Goal: Transaction & Acquisition: Book appointment/travel/reservation

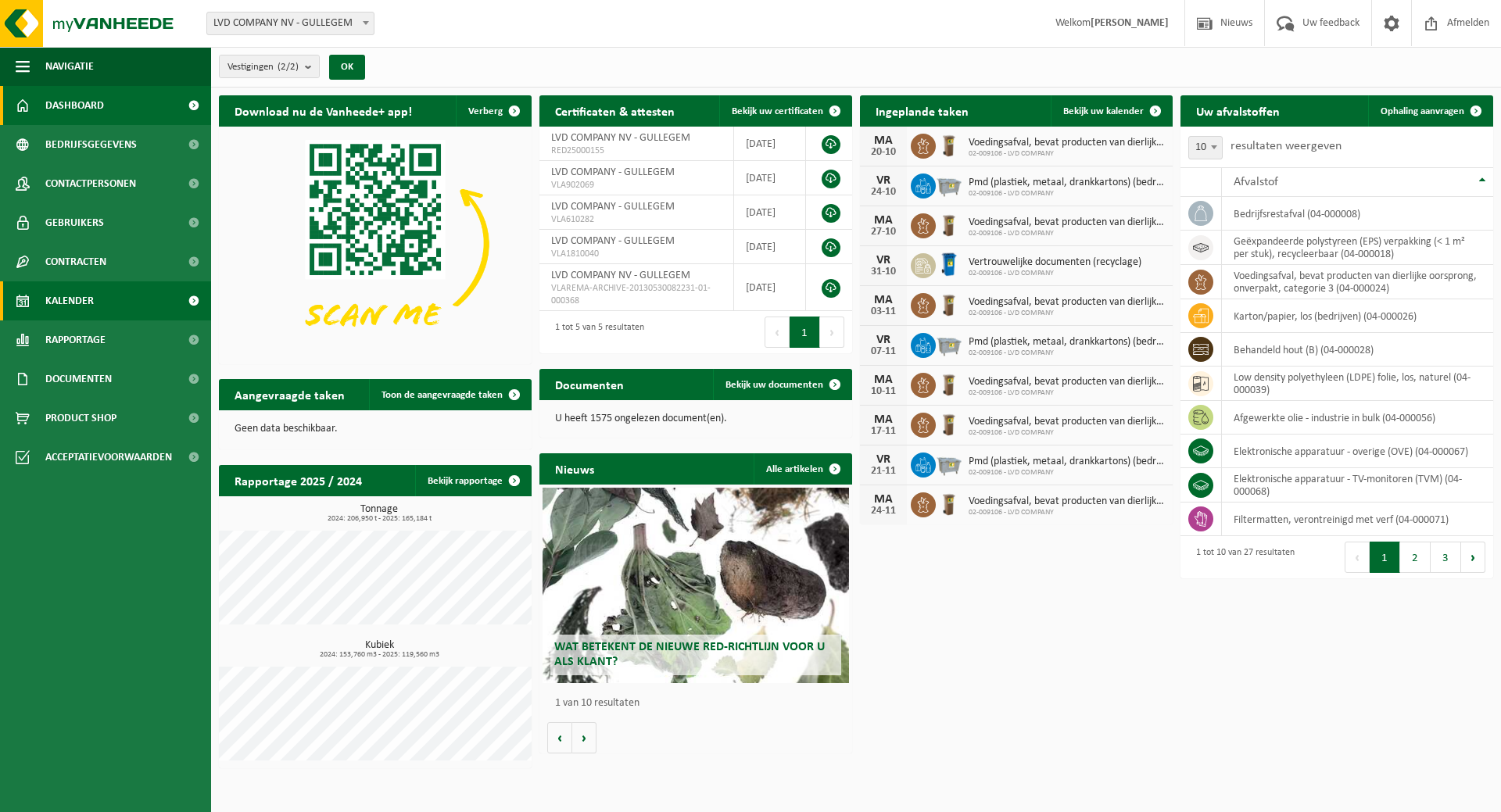
click at [80, 297] on span "Kalender" at bounding box center [70, 301] width 48 height 39
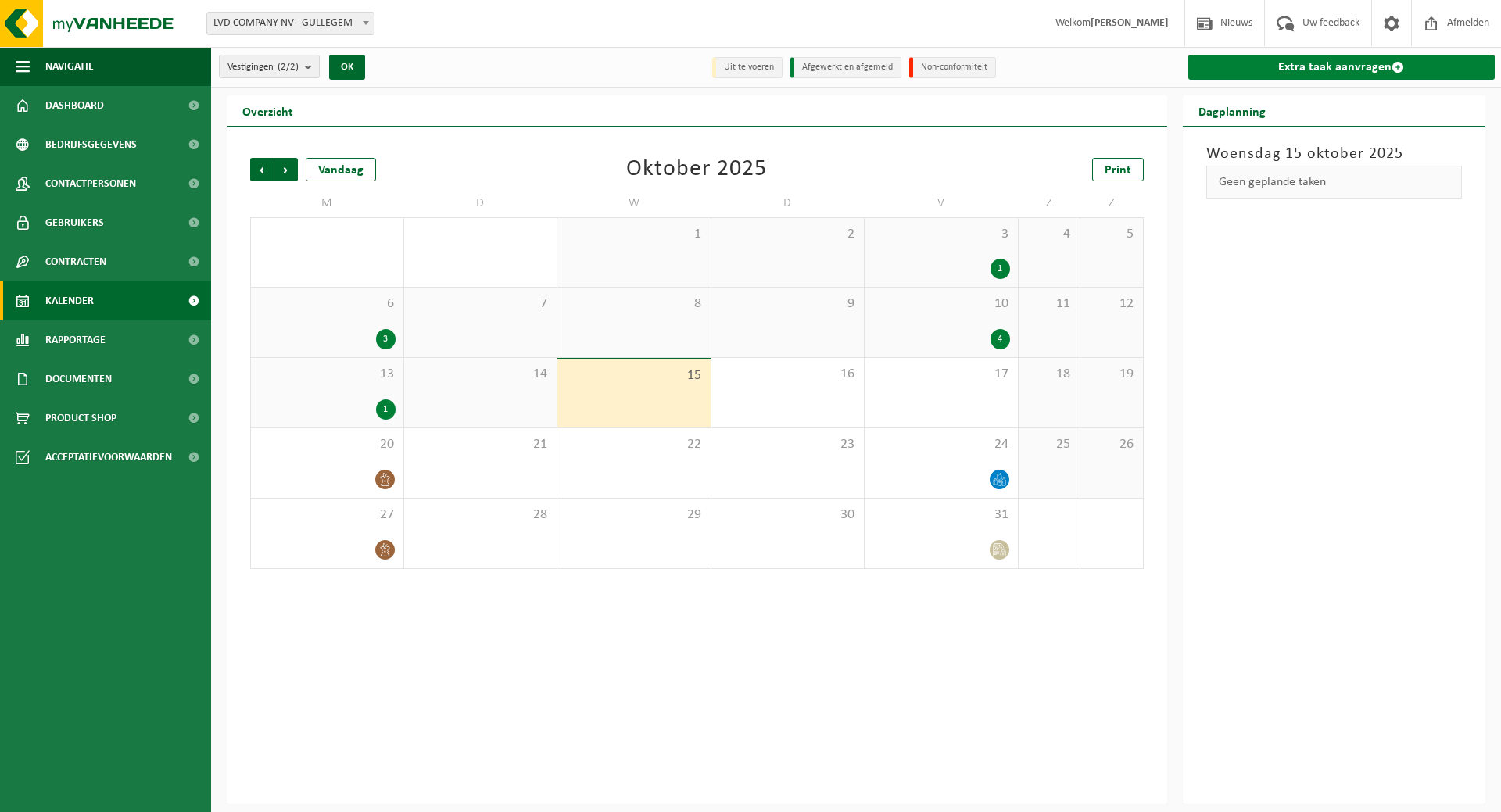
click at [1287, 59] on link "Extra taak aanvragen" at bounding box center [1341, 67] width 307 height 25
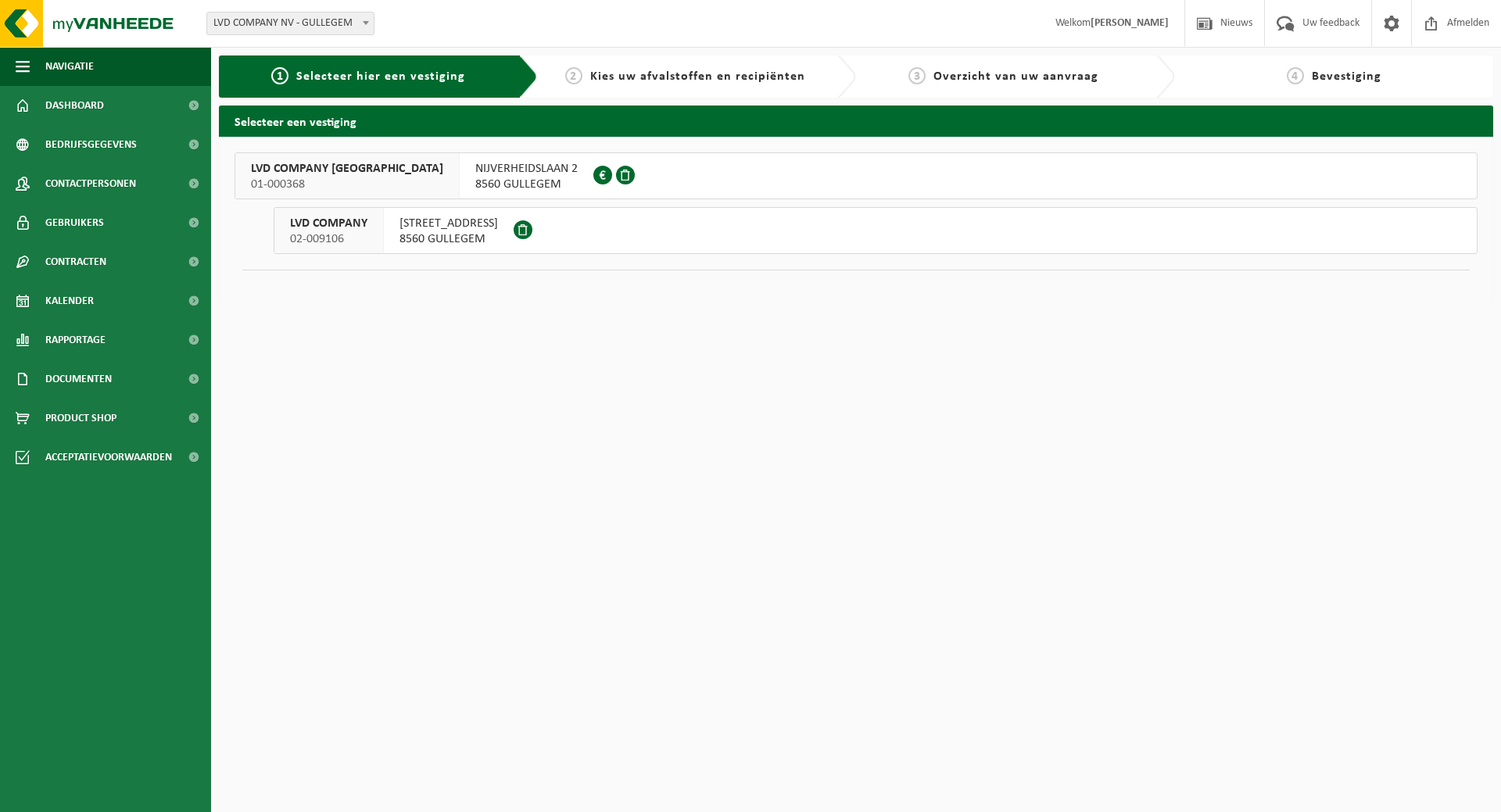
click at [439, 232] on span "8560 GULLEGEM" at bounding box center [448, 240] width 99 height 16
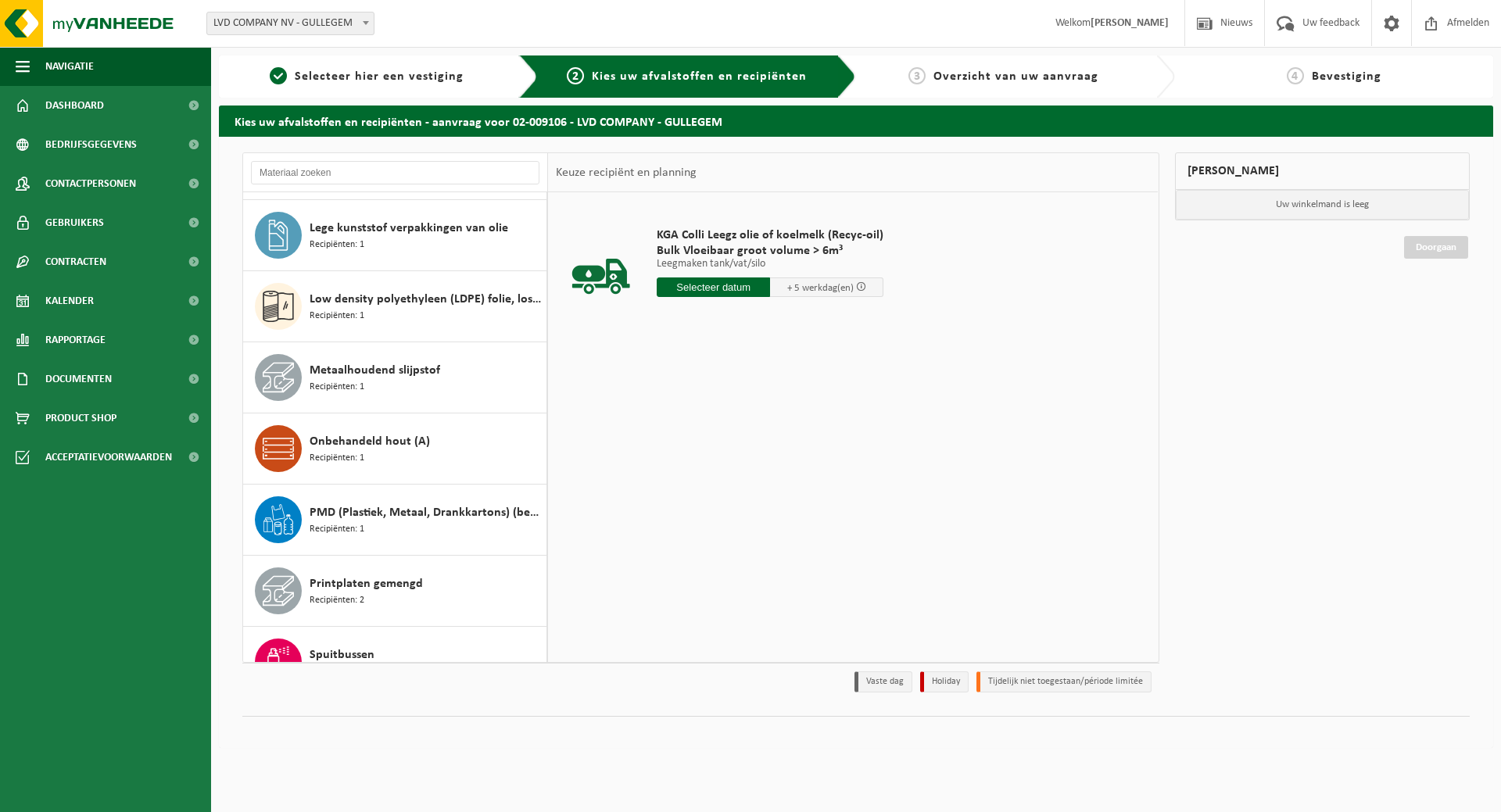
scroll to position [860, 0]
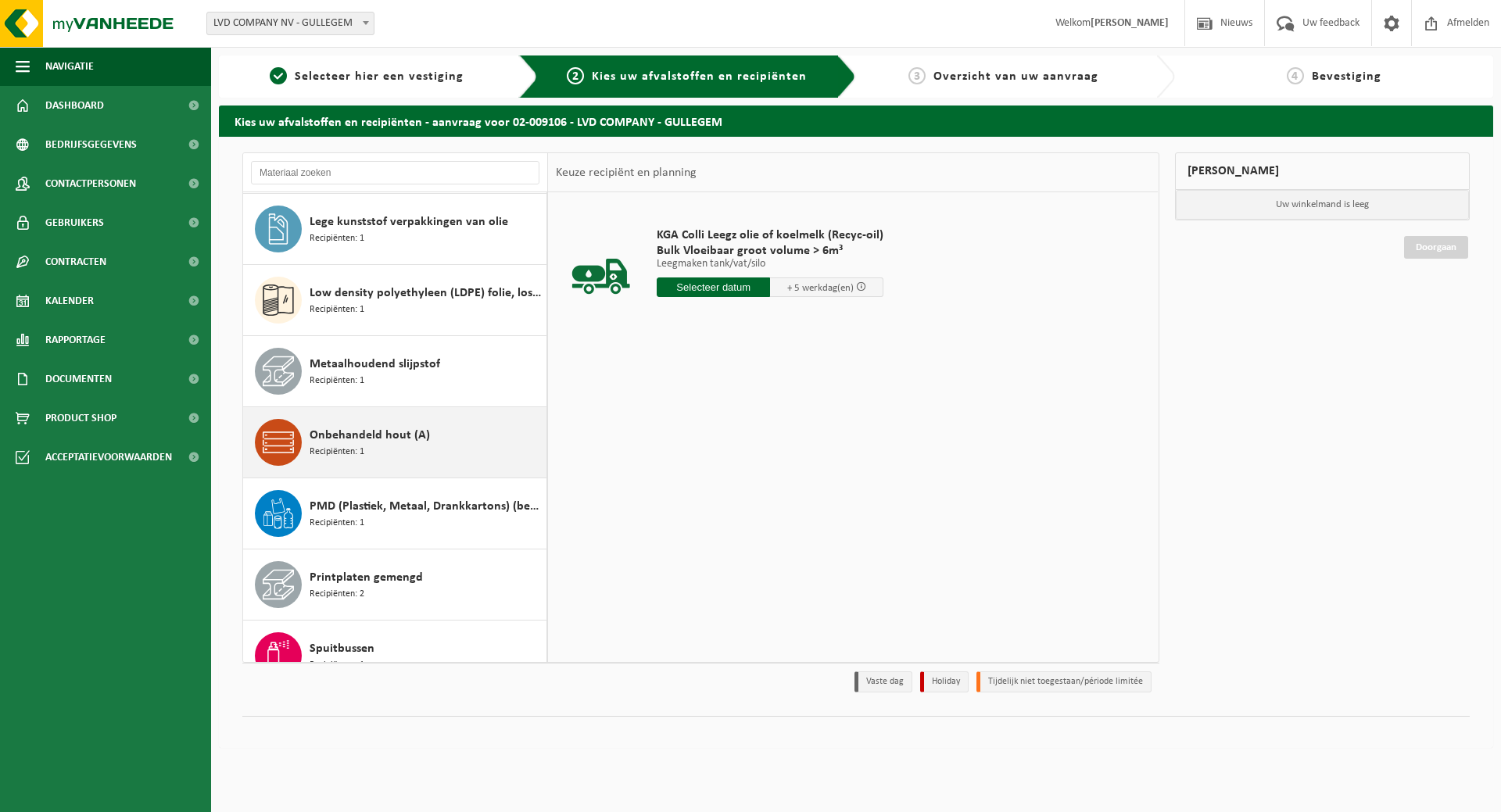
click at [415, 446] on div "Onbehandeld hout (A) Recipiënten: 1" at bounding box center [426, 442] width 233 height 47
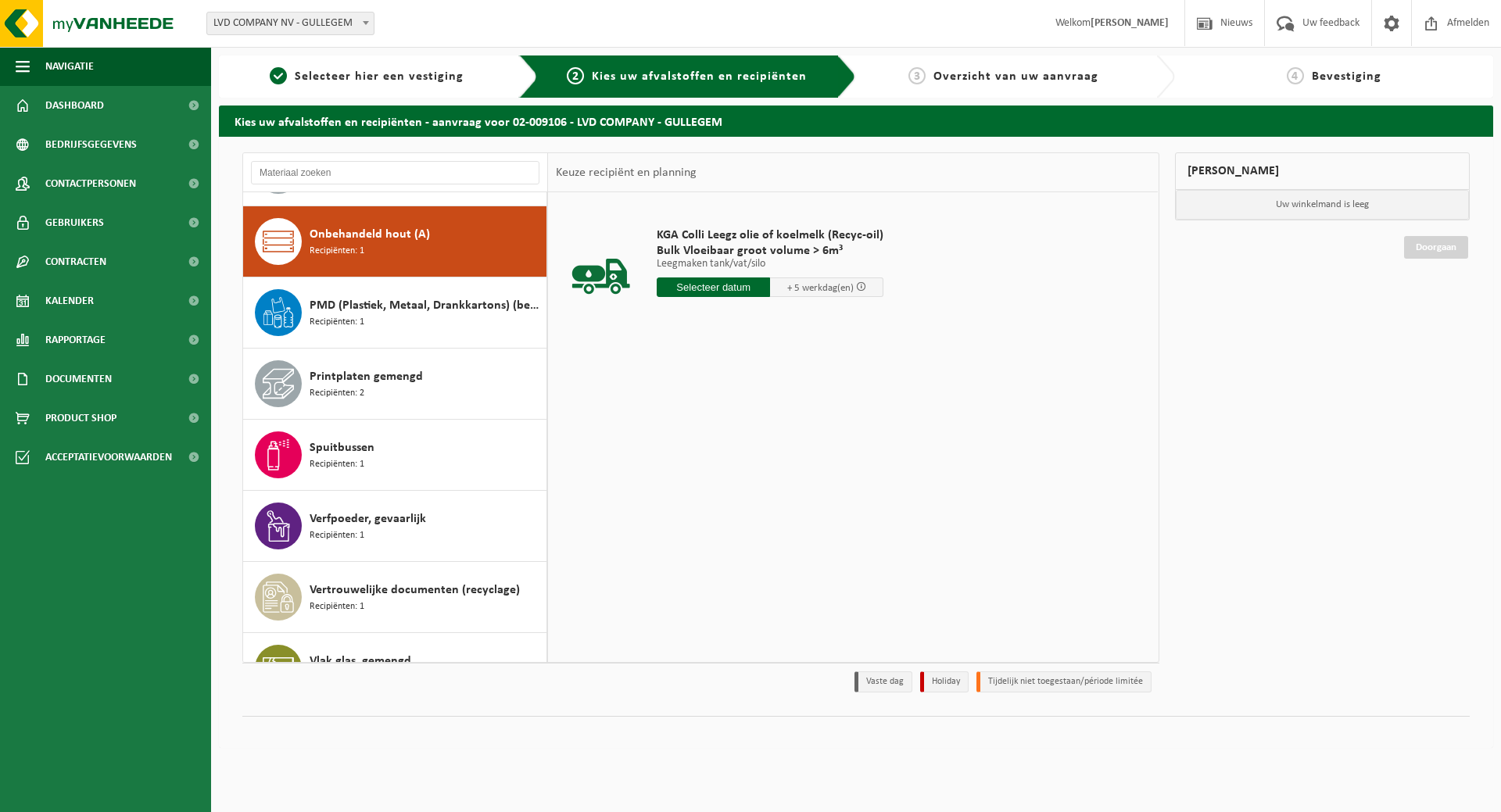
scroll to position [1070, 0]
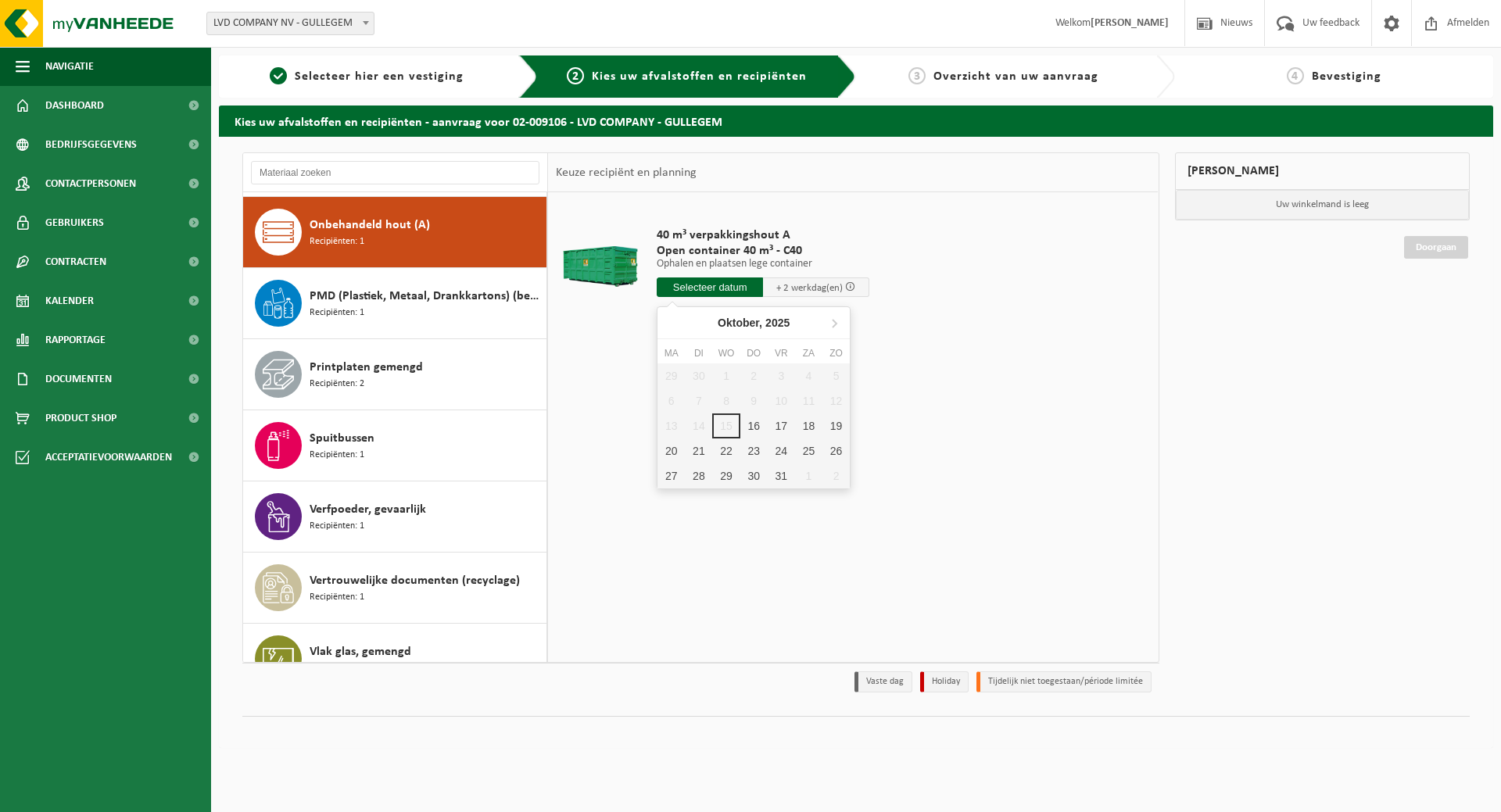
click at [728, 286] on input "text" at bounding box center [710, 287] width 107 height 19
click at [759, 425] on div "16" at bounding box center [754, 426] width 27 height 25
type input "Van 2025-10-16"
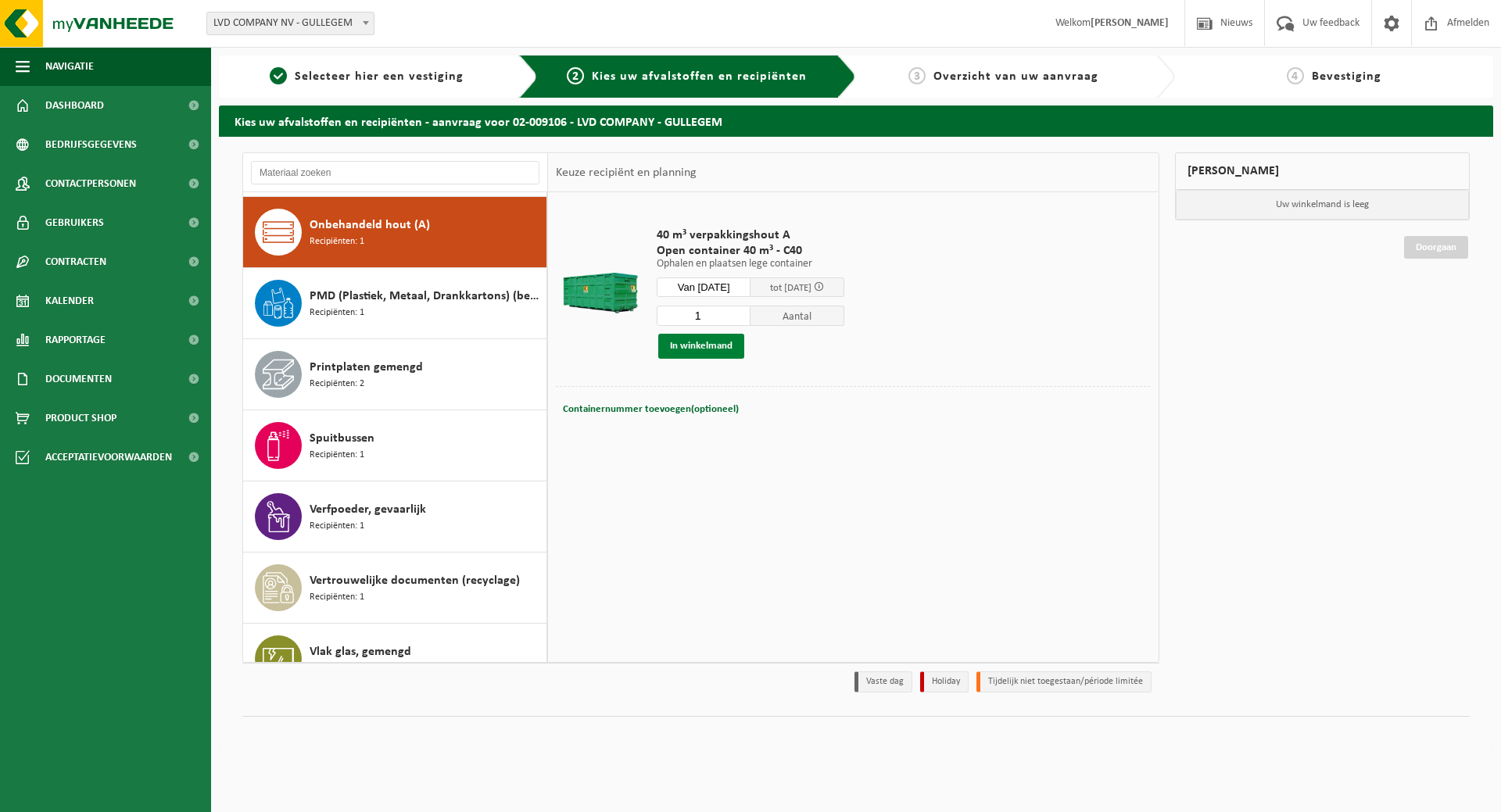
click at [715, 341] on button "In winkelmand" at bounding box center [701, 345] width 86 height 25
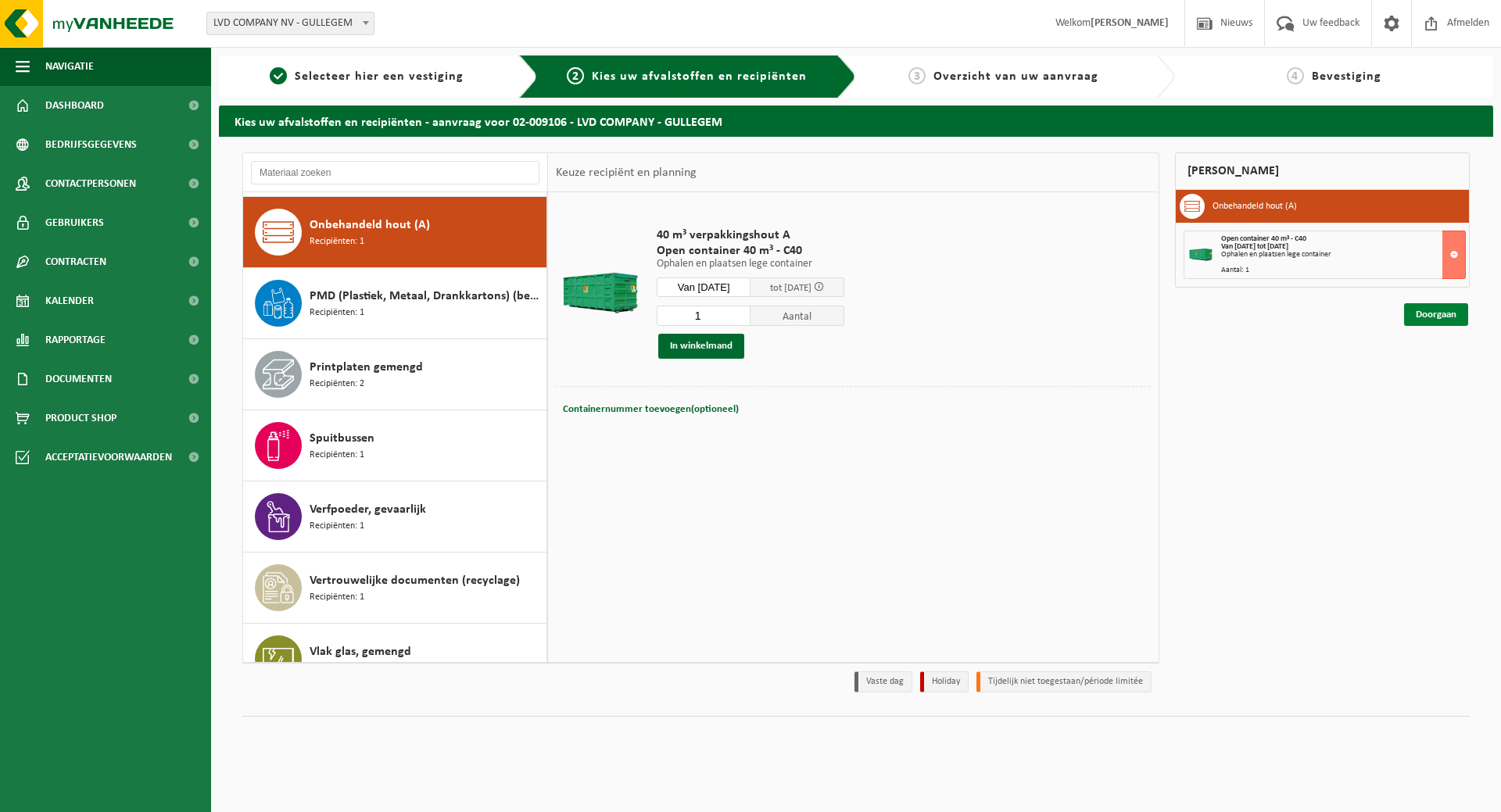
click at [1437, 315] on link "Doorgaan" at bounding box center [1436, 314] width 64 height 22
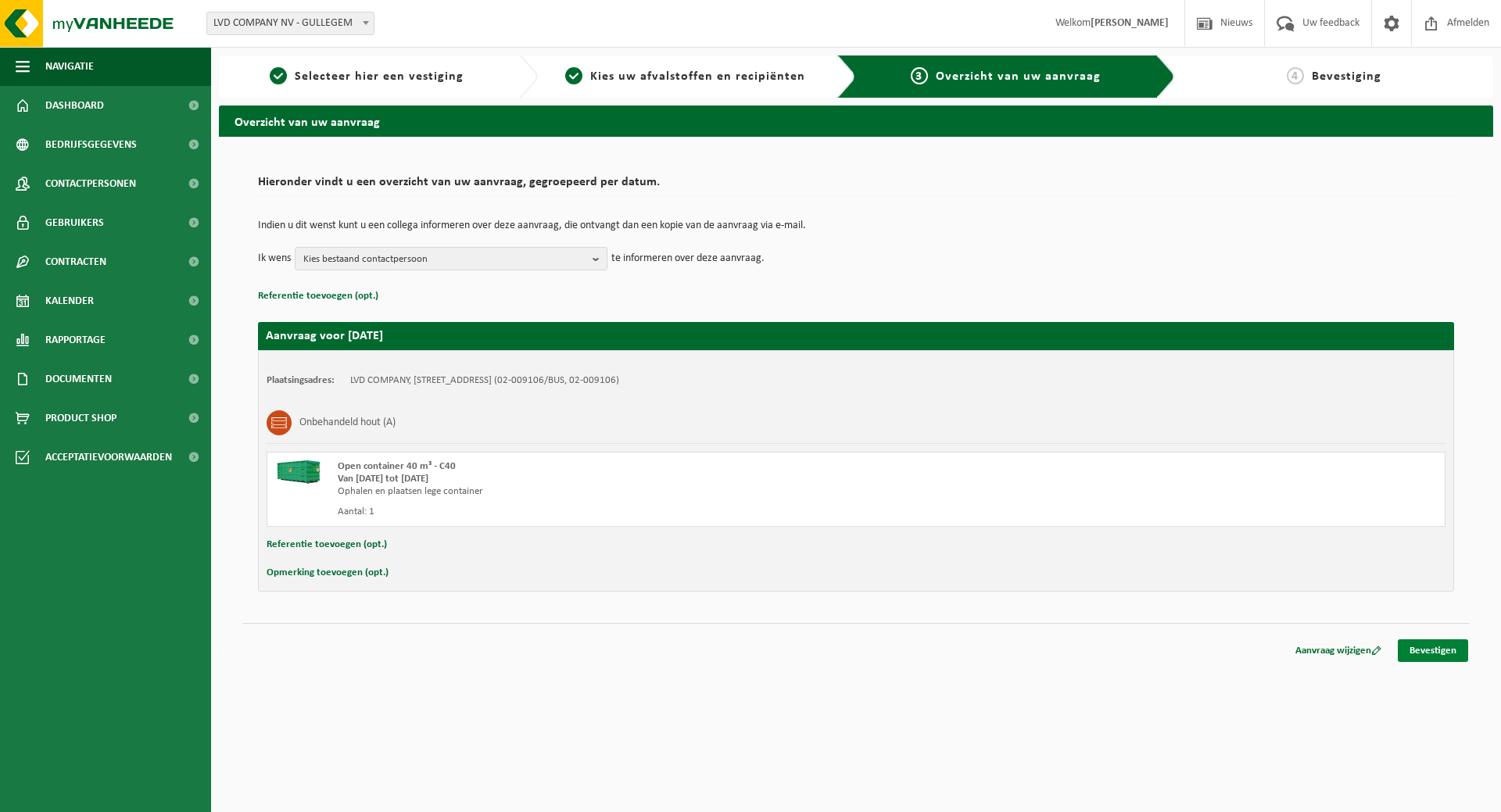
click at [1453, 646] on link "Bevestigen" at bounding box center [1433, 651] width 71 height 22
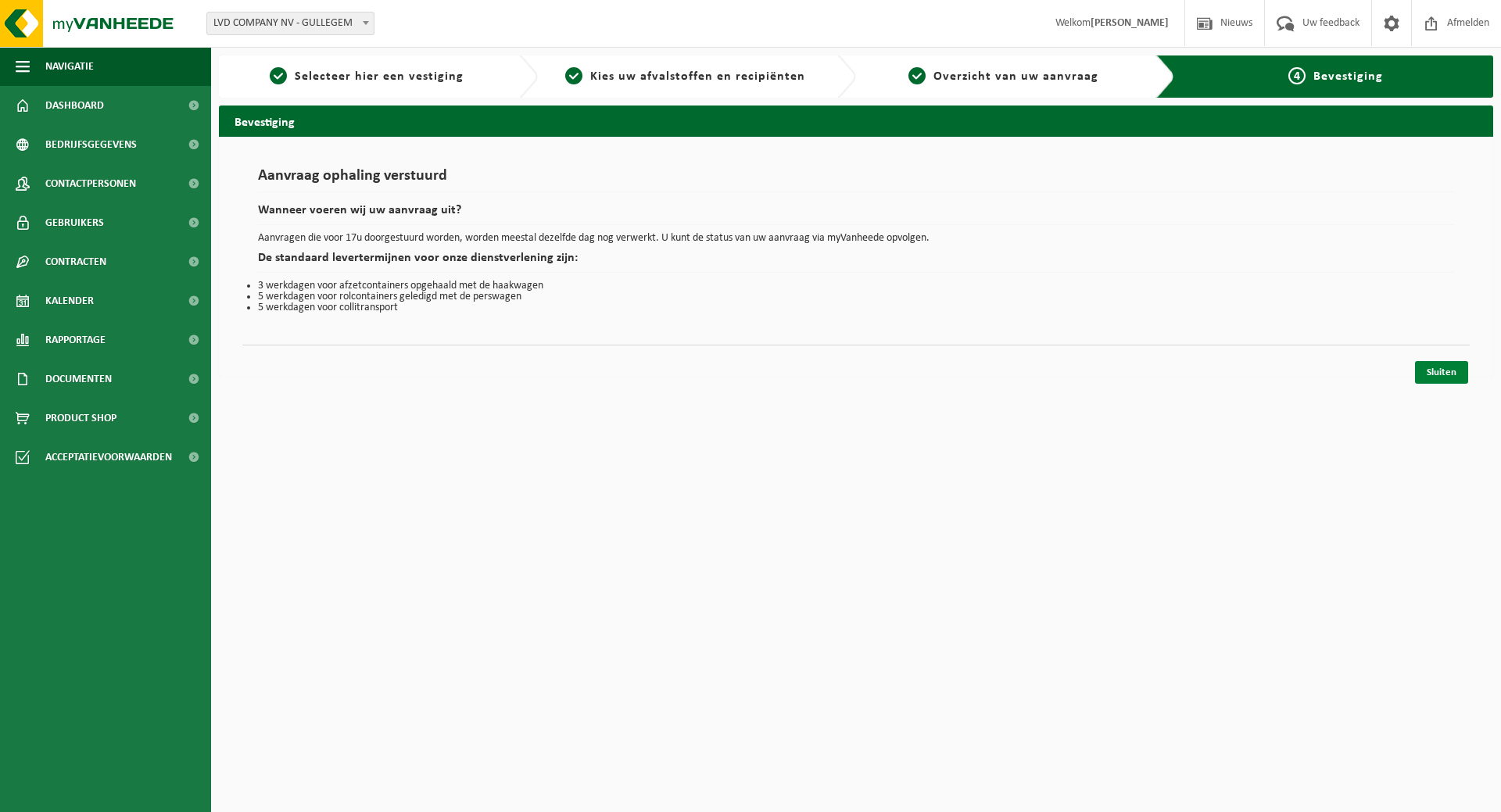
click at [1444, 378] on link "Sluiten" at bounding box center [1442, 372] width 53 height 22
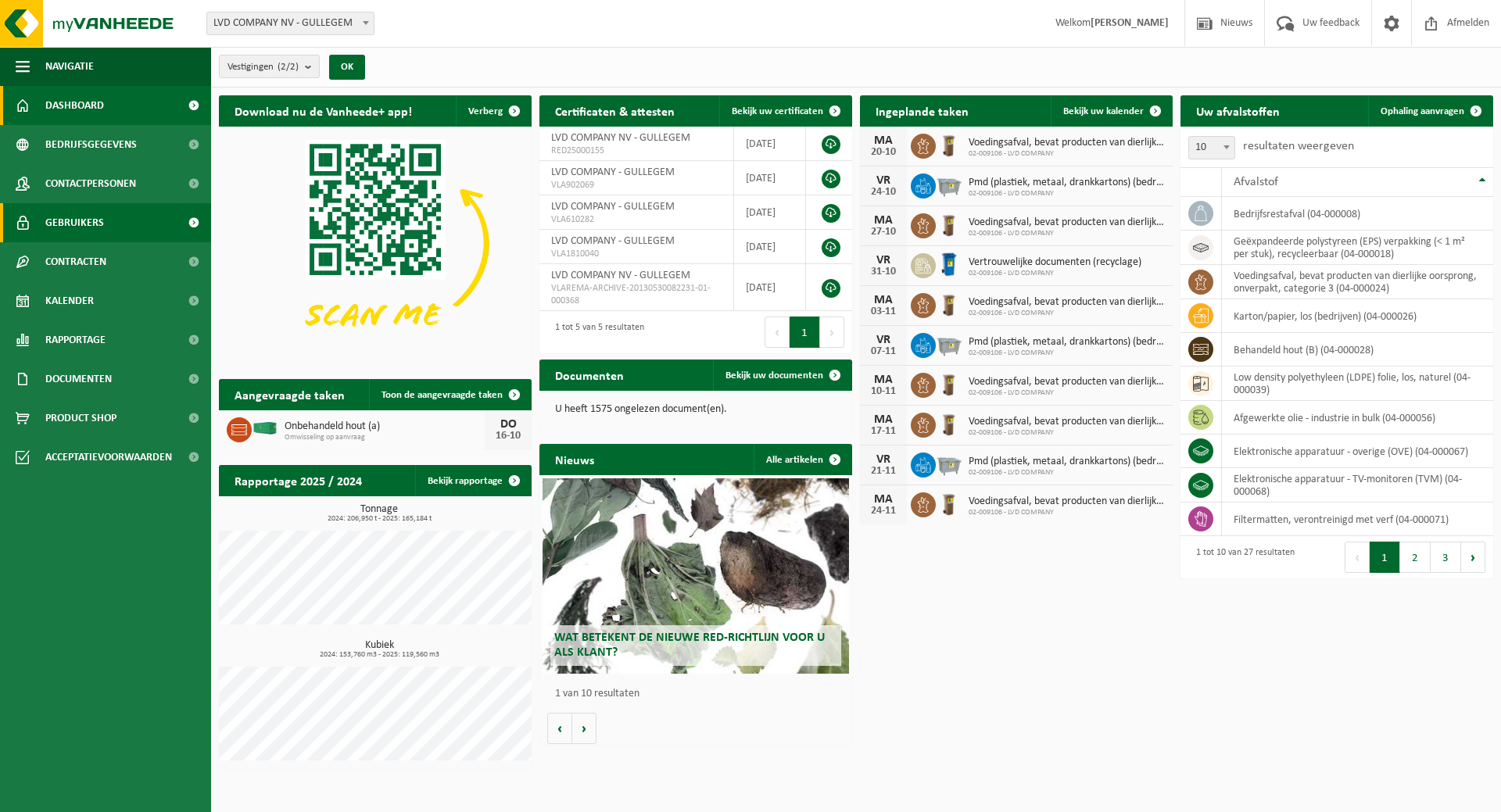
click at [127, 224] on link "Gebruikers" at bounding box center [105, 223] width 211 height 39
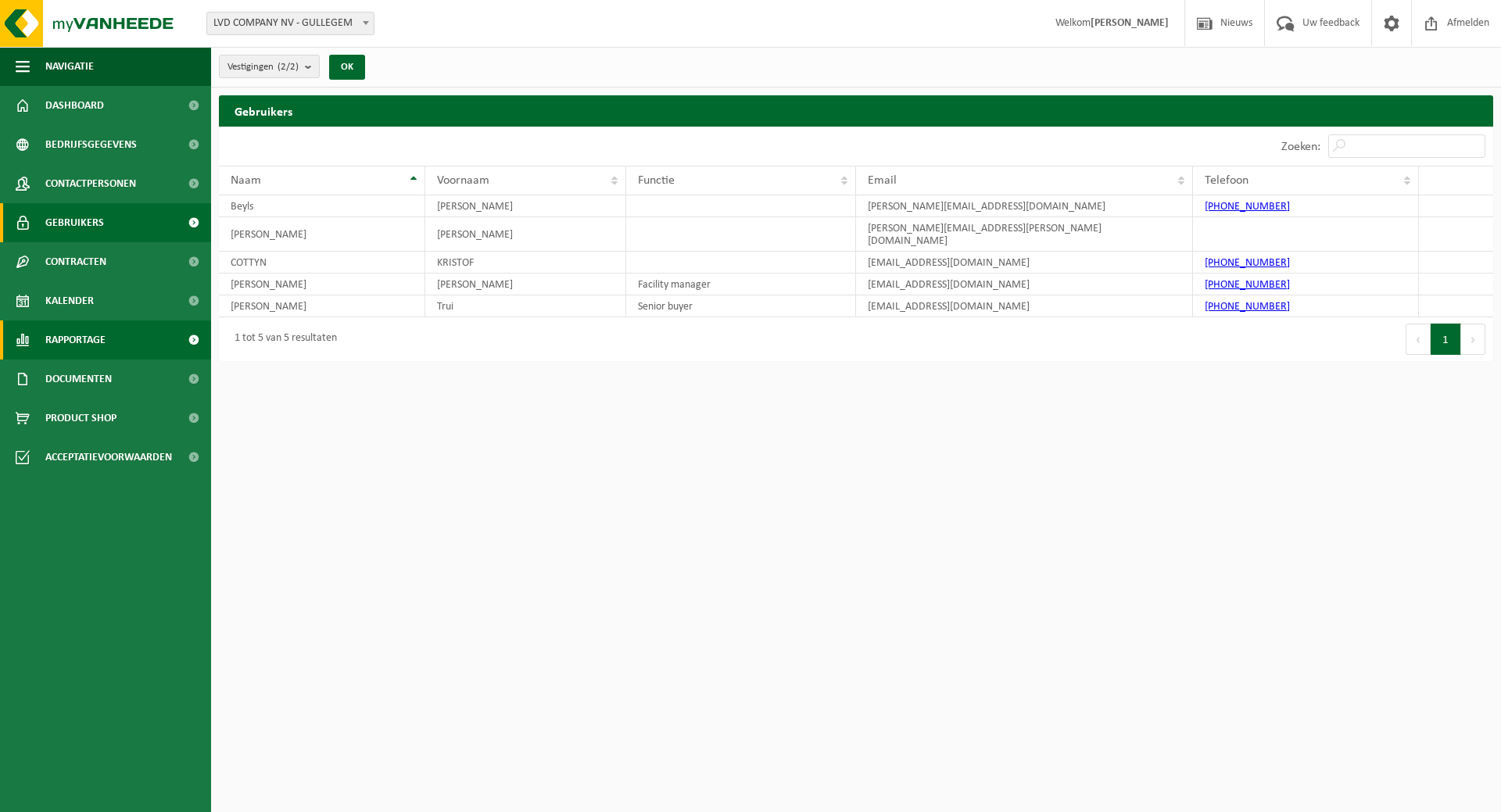
click at [83, 331] on span "Rapportage" at bounding box center [75, 340] width 60 height 39
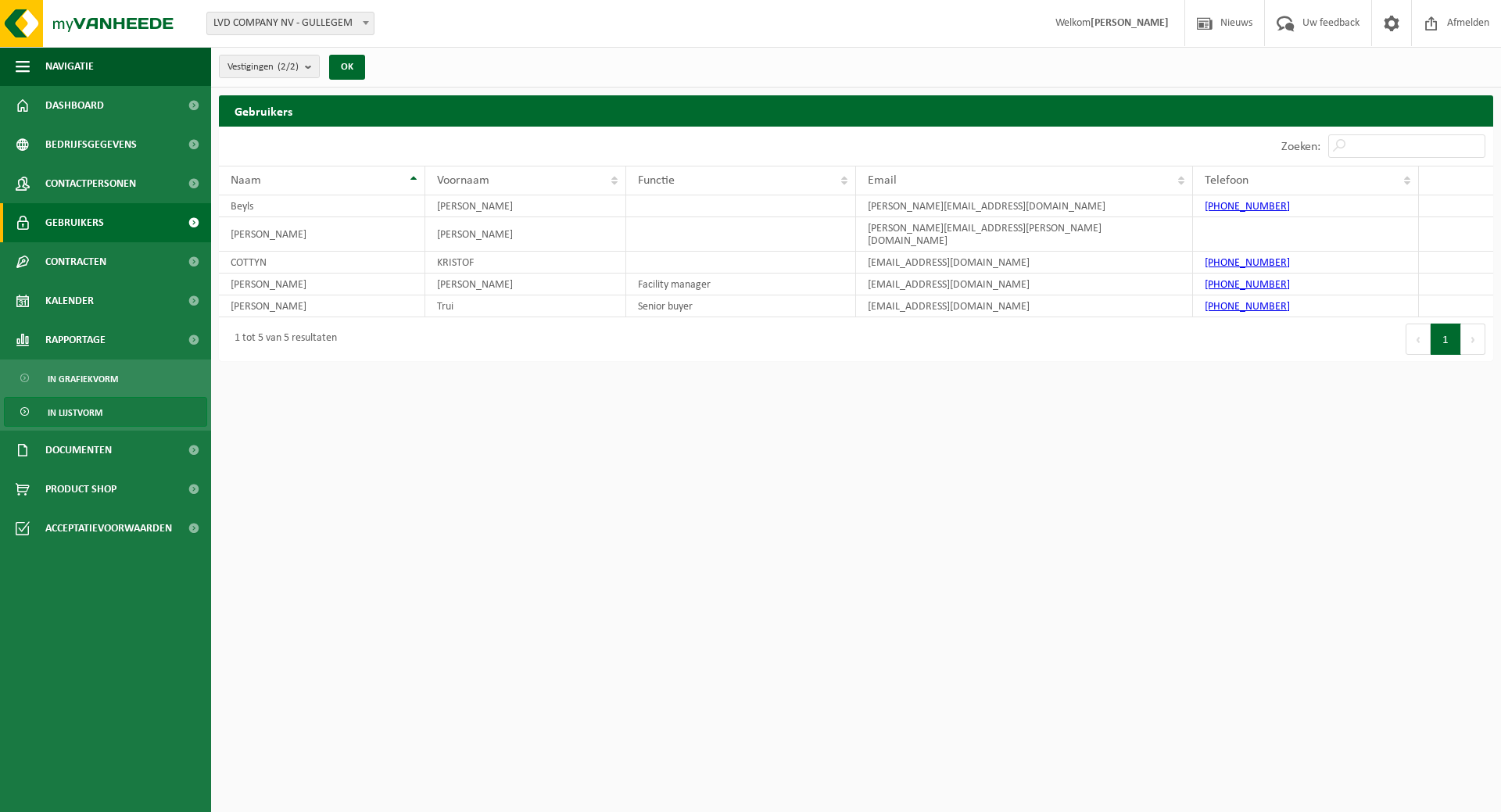
click at [71, 426] on link "In lijstvorm" at bounding box center [106, 411] width 204 height 30
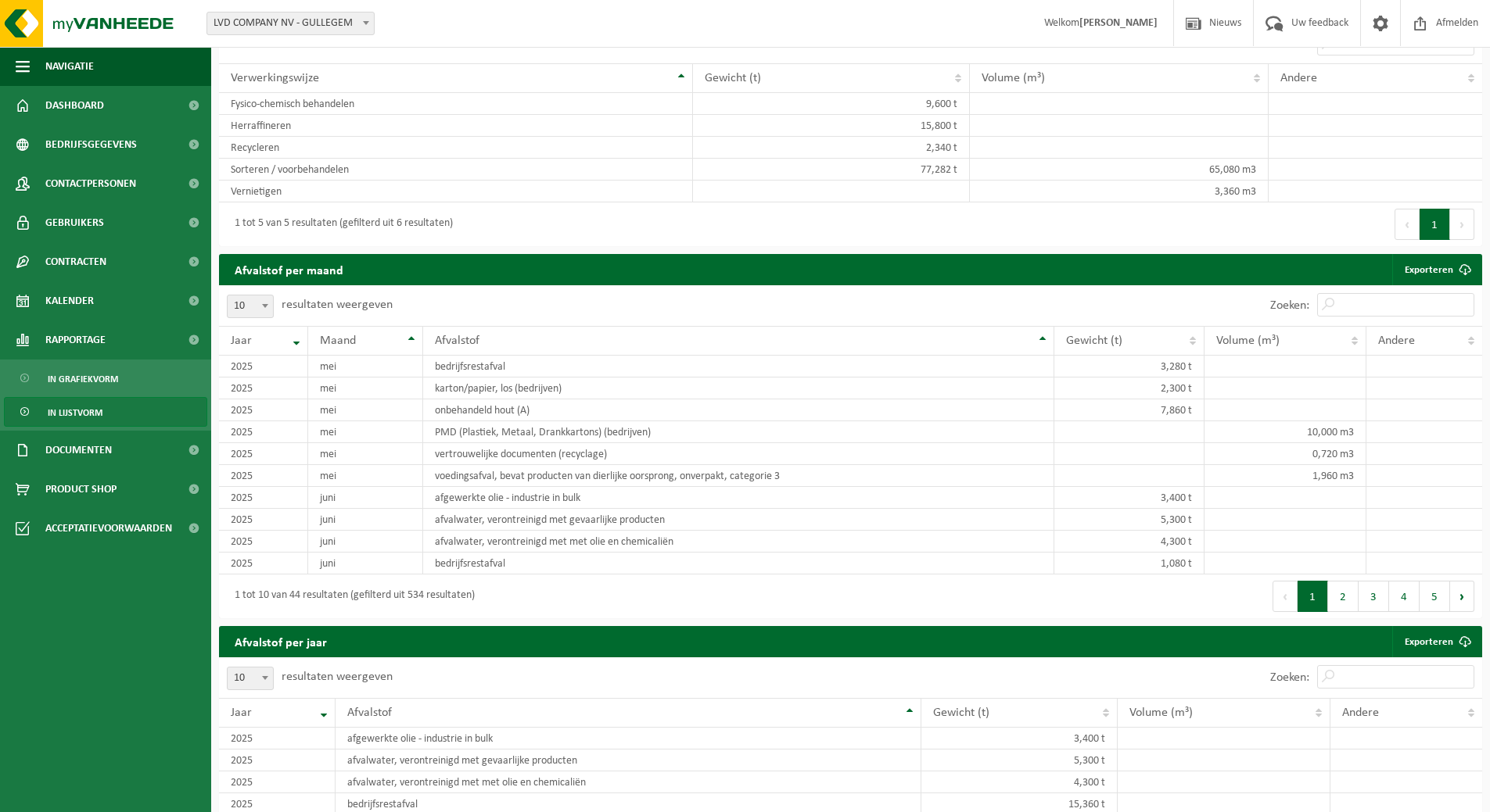
scroll to position [860, 0]
